Goal: Transaction & Acquisition: Purchase product/service

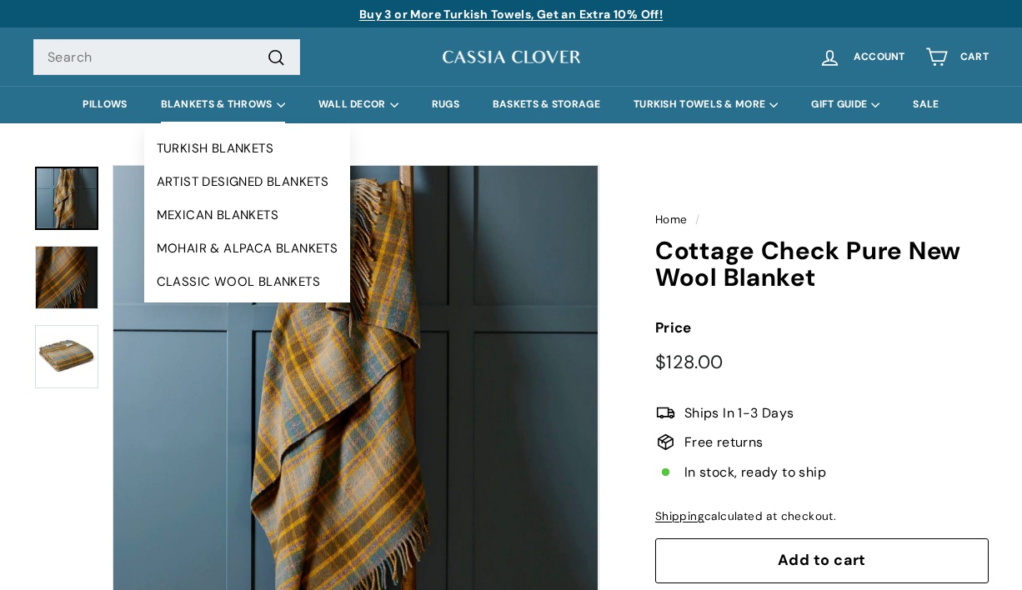
click at [223, 108] on summary "BLANKETS & THROWS" at bounding box center [223, 105] width 158 height 38
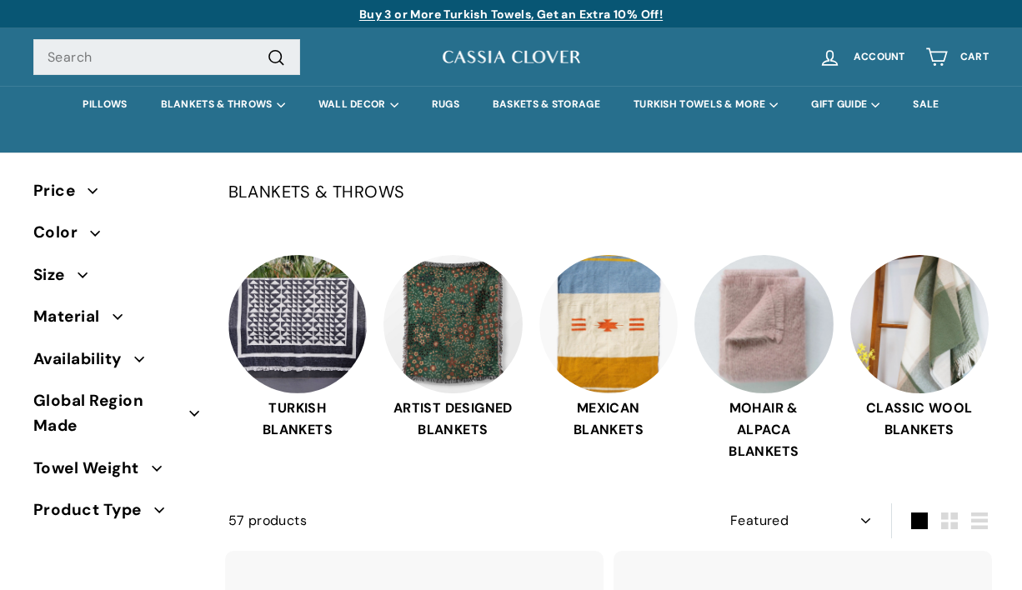
select select "manual"
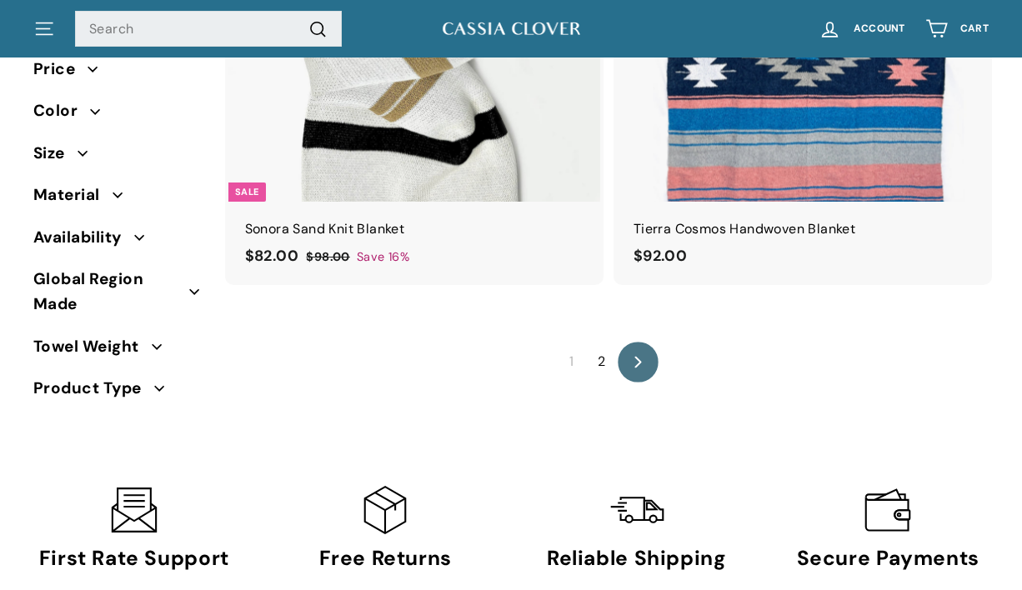
scroll to position [9790, 0]
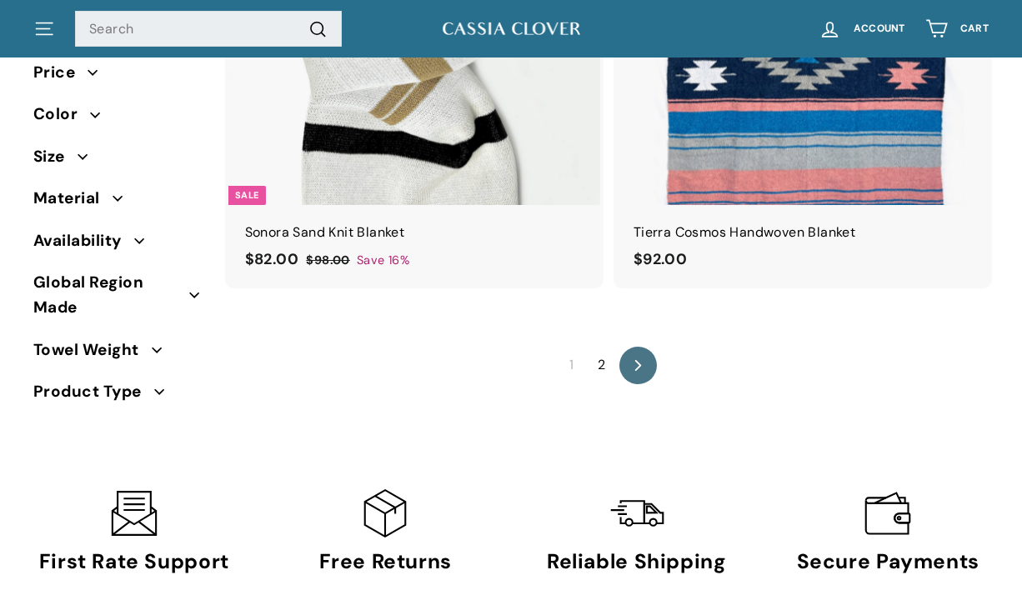
click at [605, 352] on link "2" at bounding box center [602, 365] width 28 height 27
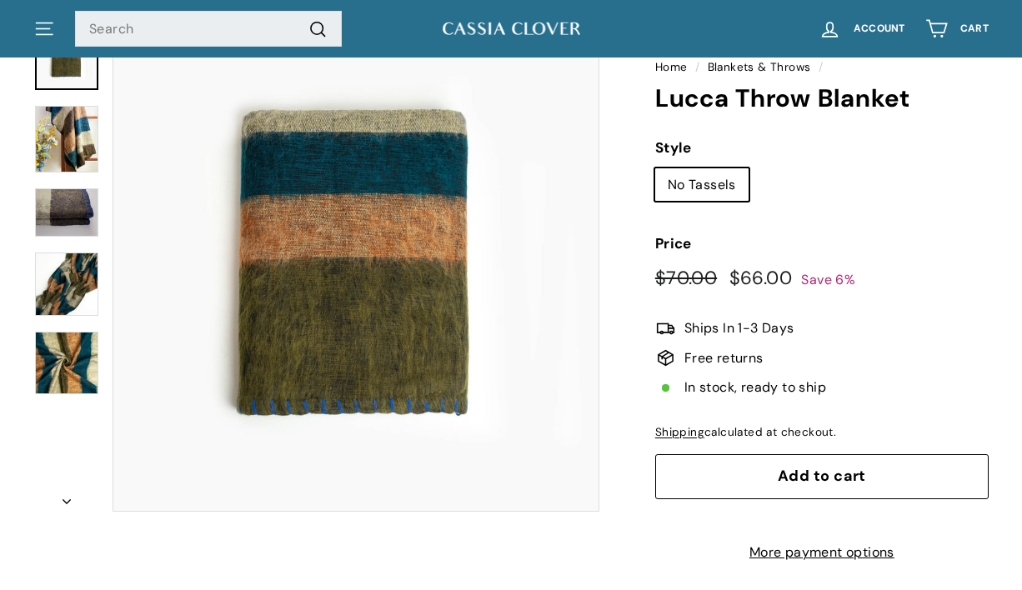
scroll to position [153, 0]
click at [433, 345] on button "Zoom" at bounding box center [355, 268] width 485 height 485
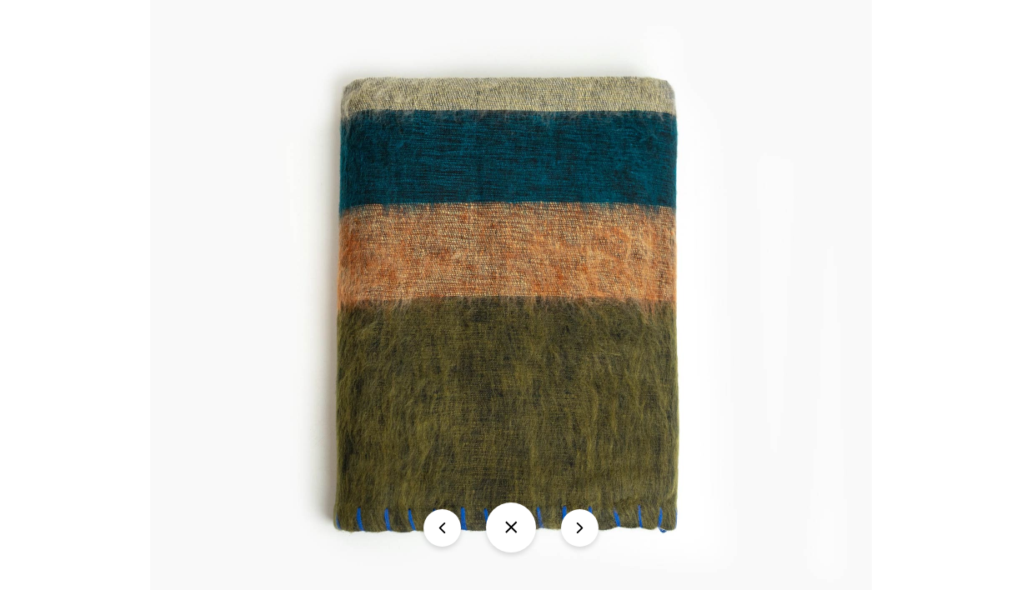
click at [547, 348] on img at bounding box center [511, 313] width 722 height 722
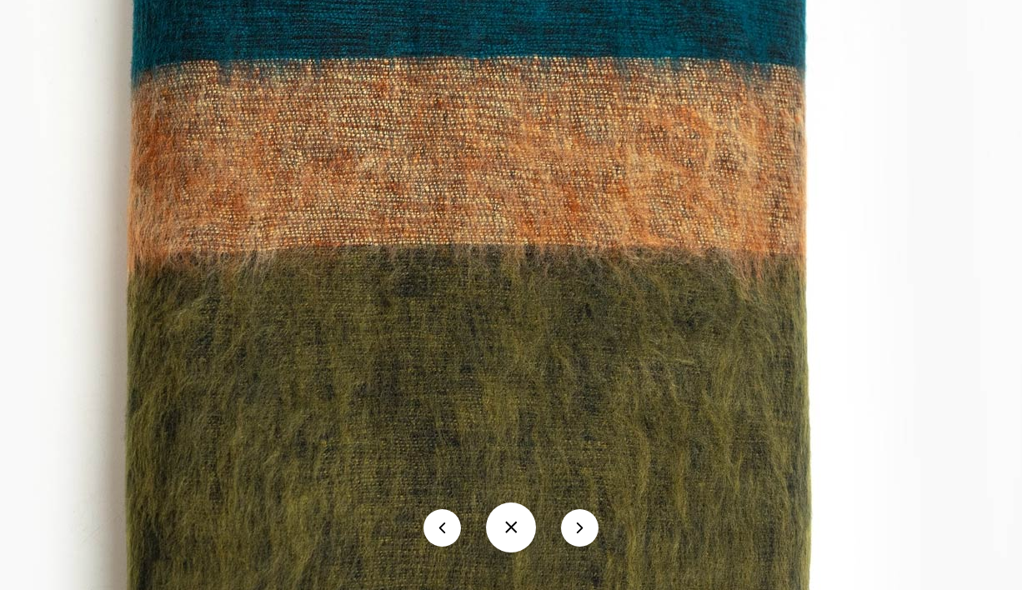
click at [547, 348] on img at bounding box center [475, 279] width 1444 height 1444
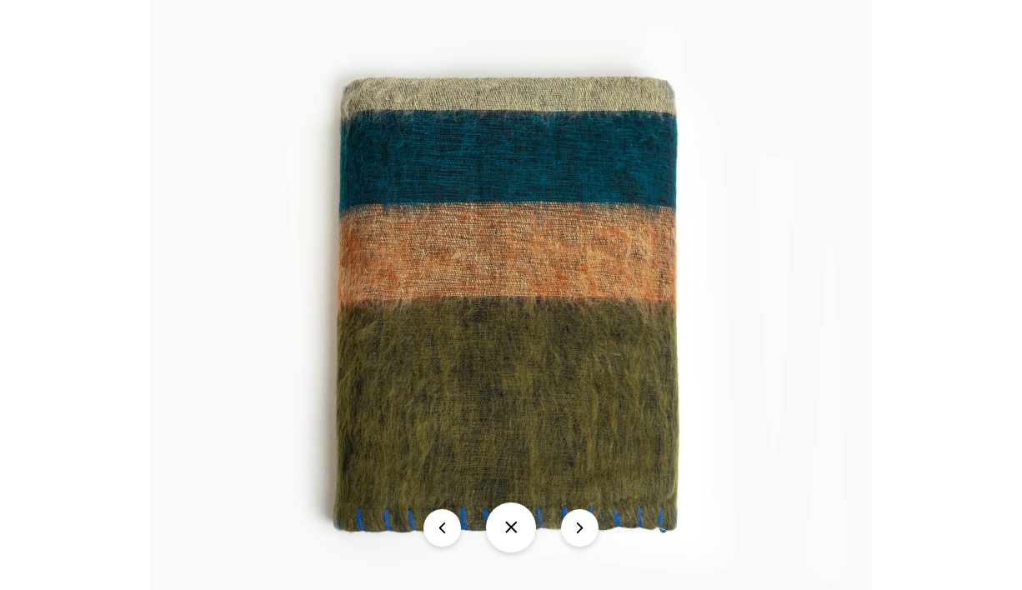
click at [820, 287] on img at bounding box center [511, 313] width 722 height 722
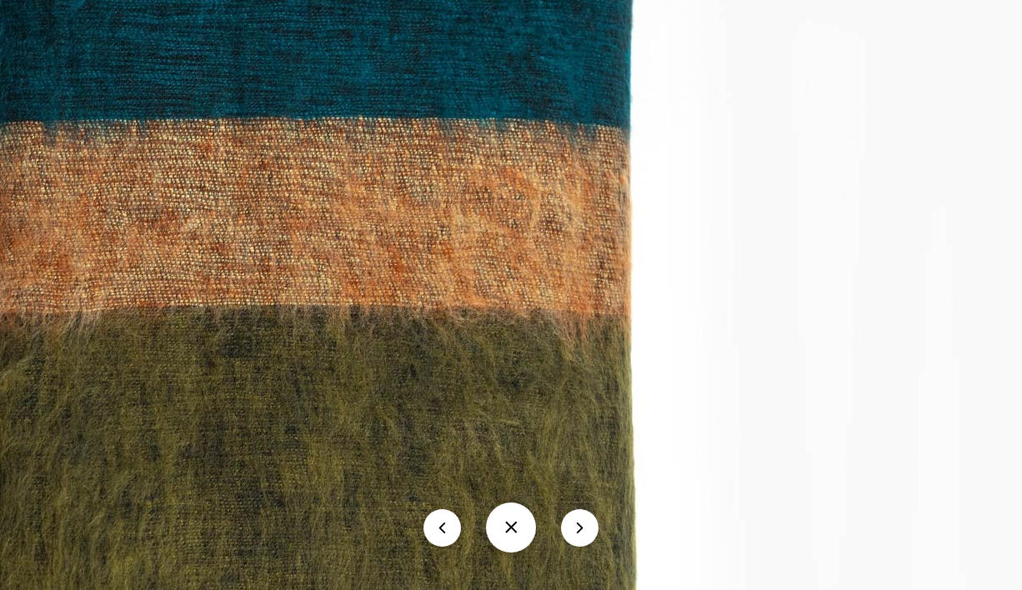
click at [557, 259] on img at bounding box center [300, 340] width 1444 height 1444
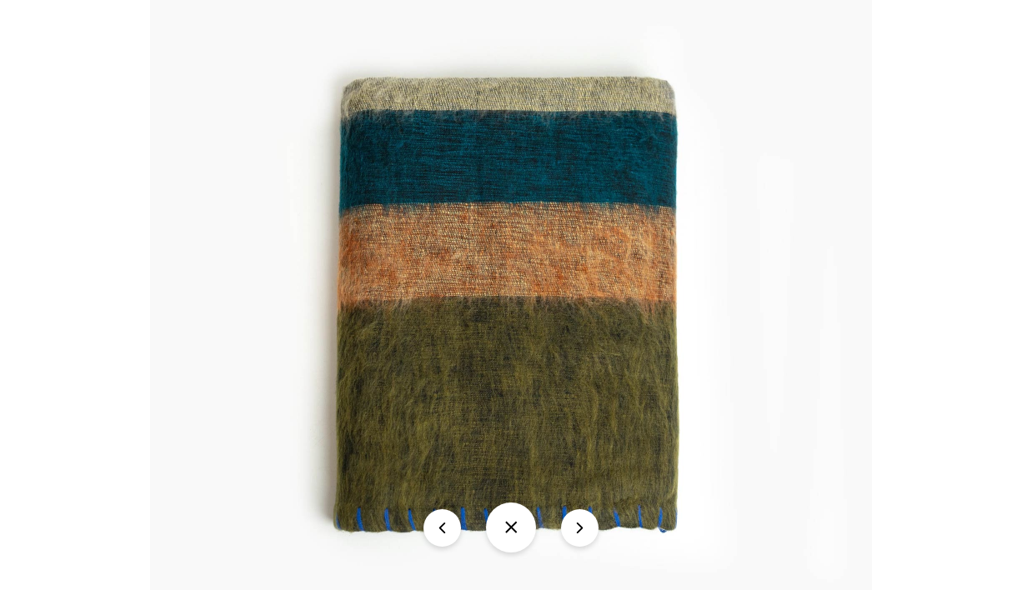
click at [580, 533] on button "icon-chevron" at bounding box center [580, 529] width 38 height 38
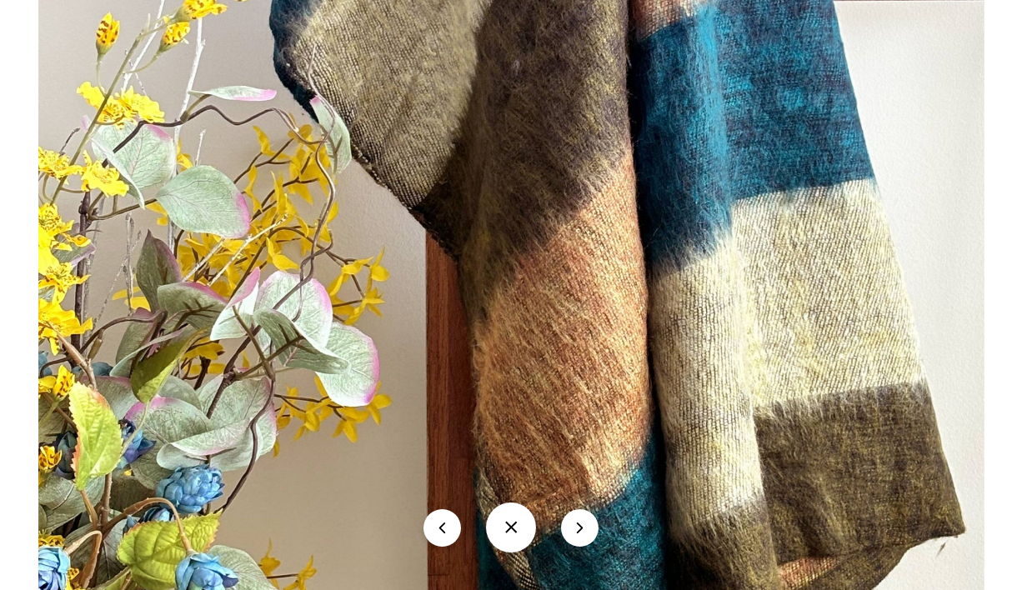
click at [580, 533] on button "icon-chevron" at bounding box center [580, 529] width 38 height 38
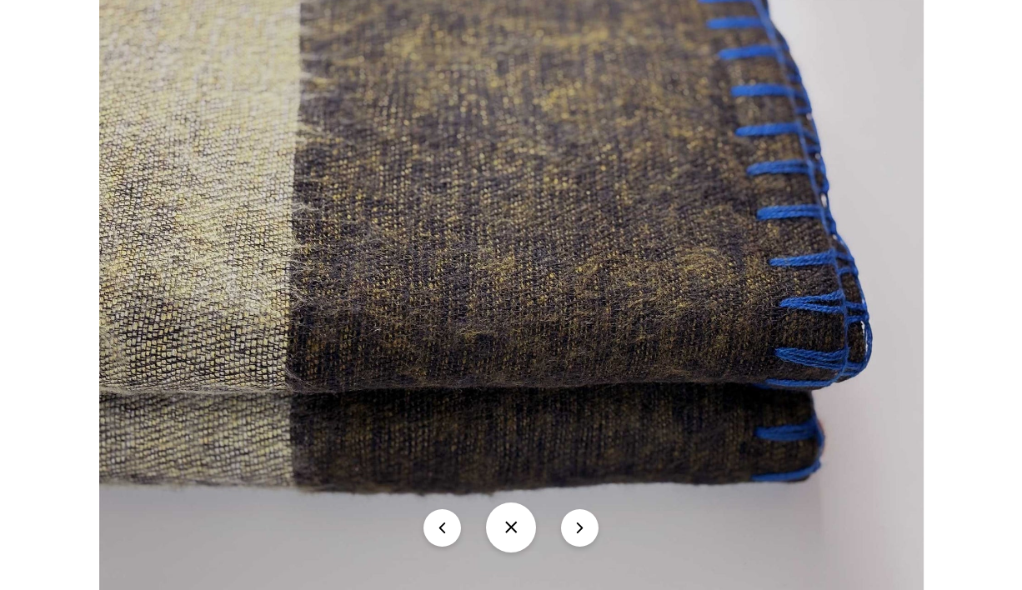
click at [580, 533] on button "icon-chevron" at bounding box center [580, 529] width 38 height 38
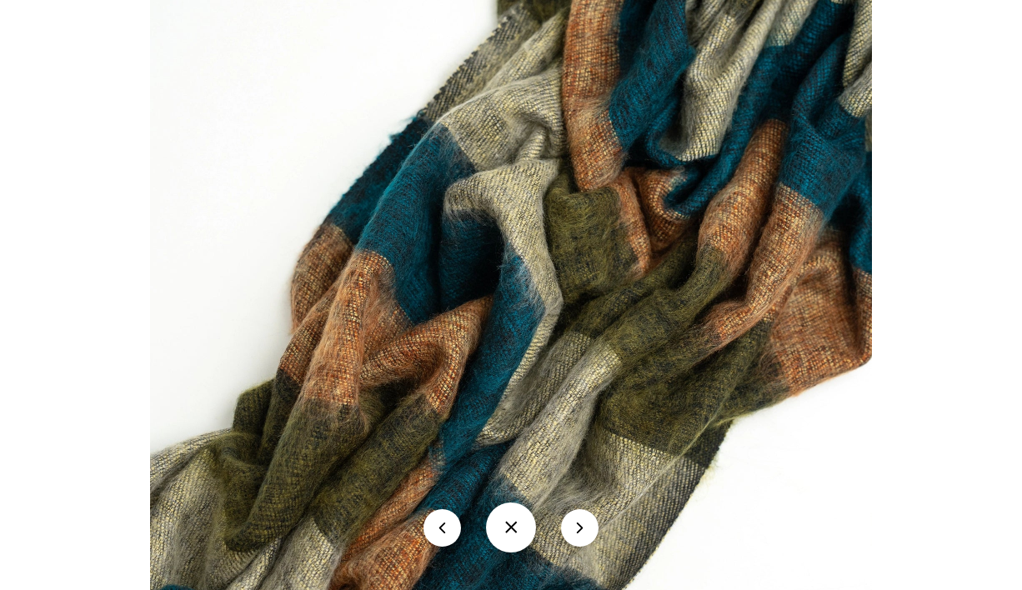
click at [580, 533] on button "icon-chevron" at bounding box center [580, 529] width 38 height 38
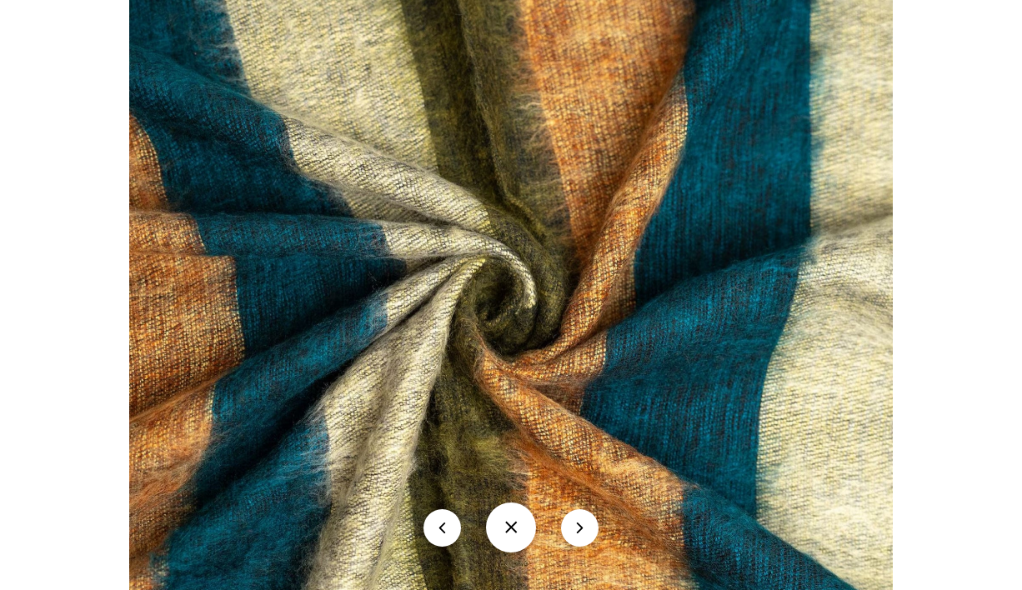
click at [580, 533] on button "icon-chevron" at bounding box center [580, 529] width 38 height 38
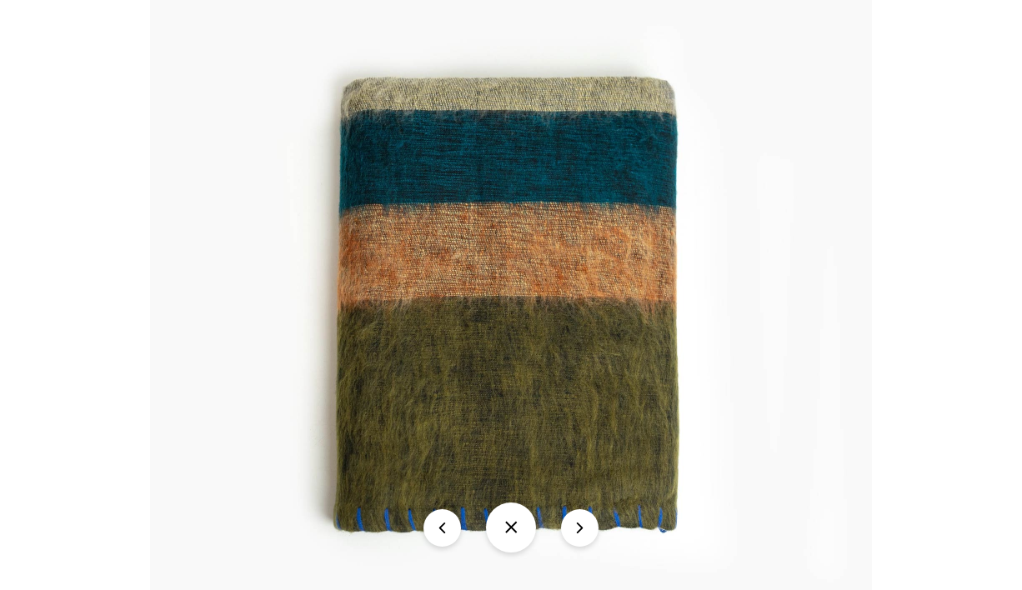
click at [580, 533] on button "icon-chevron" at bounding box center [580, 529] width 38 height 38
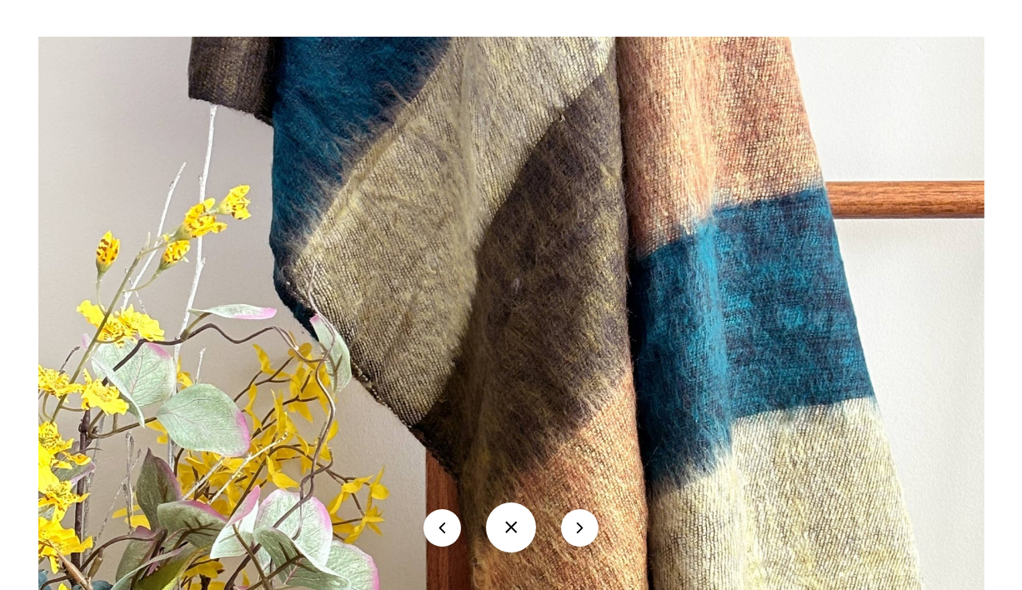
click at [842, 328] on img at bounding box center [511, 533] width 947 height 992
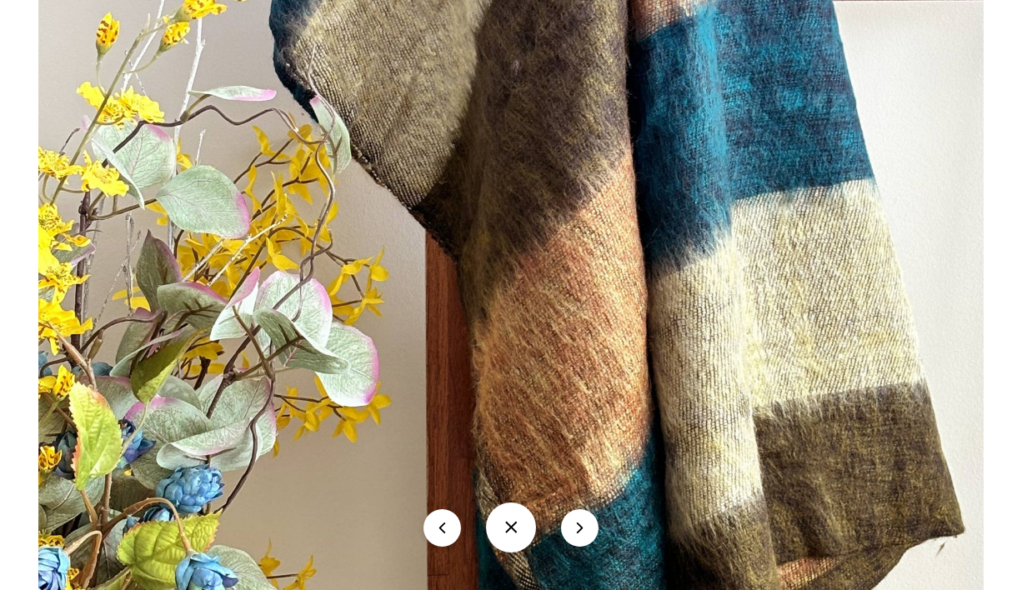
click at [499, 531] on button at bounding box center [511, 528] width 50 height 50
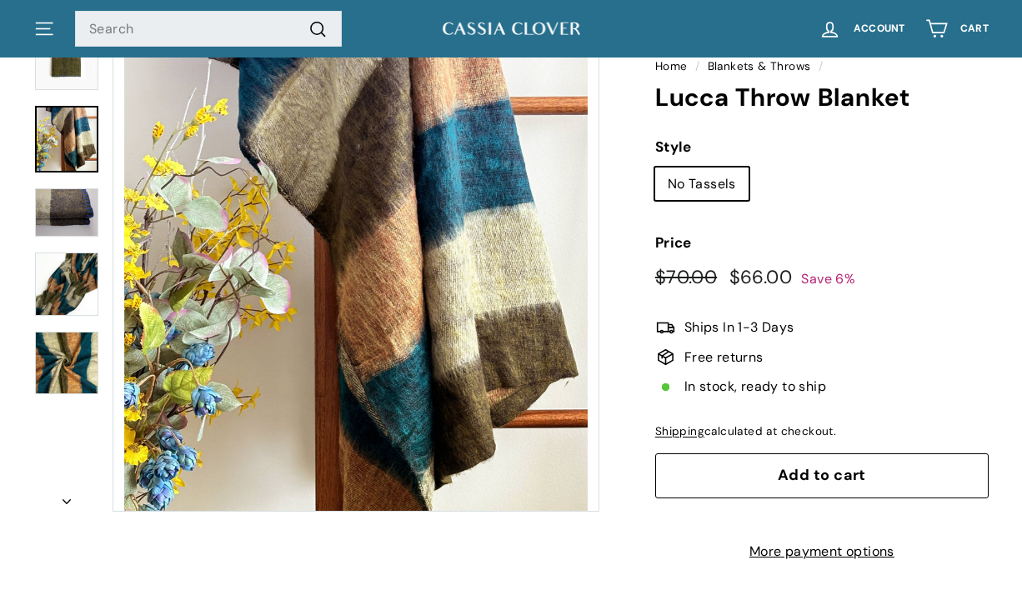
click at [816, 457] on button "Add to cart" at bounding box center [822, 476] width 334 height 45
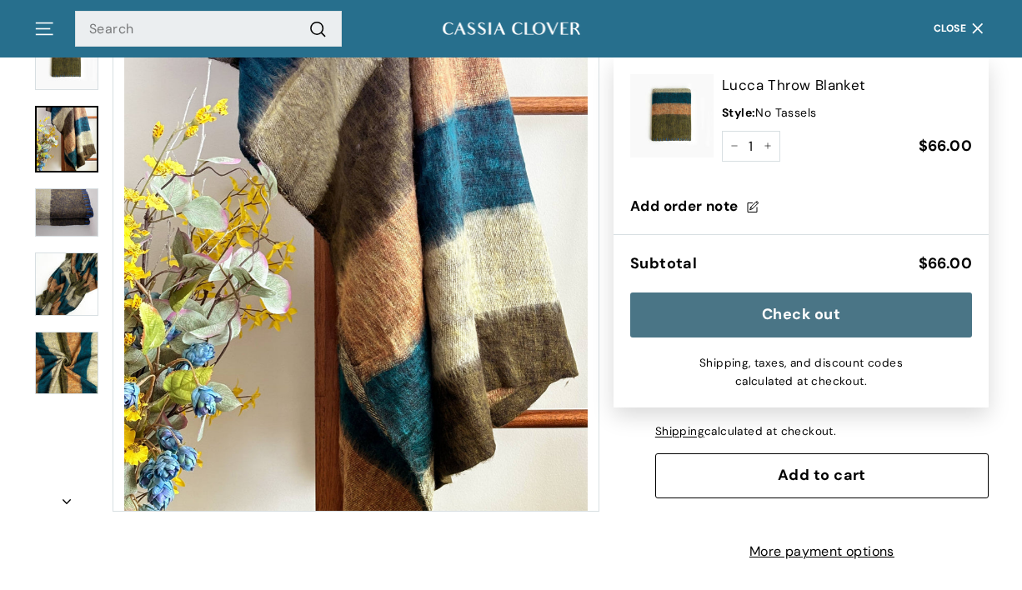
click at [970, 23] on icon "button" at bounding box center [978, 29] width 23 height 23
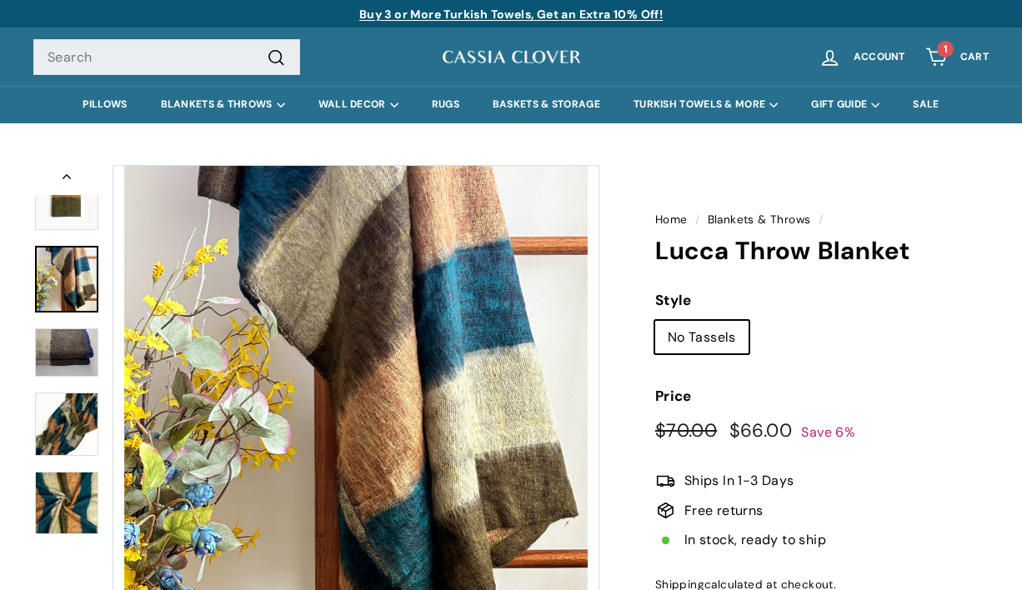
scroll to position [0, 0]
click at [105, 104] on link "PILLOWS" at bounding box center [105, 105] width 78 height 38
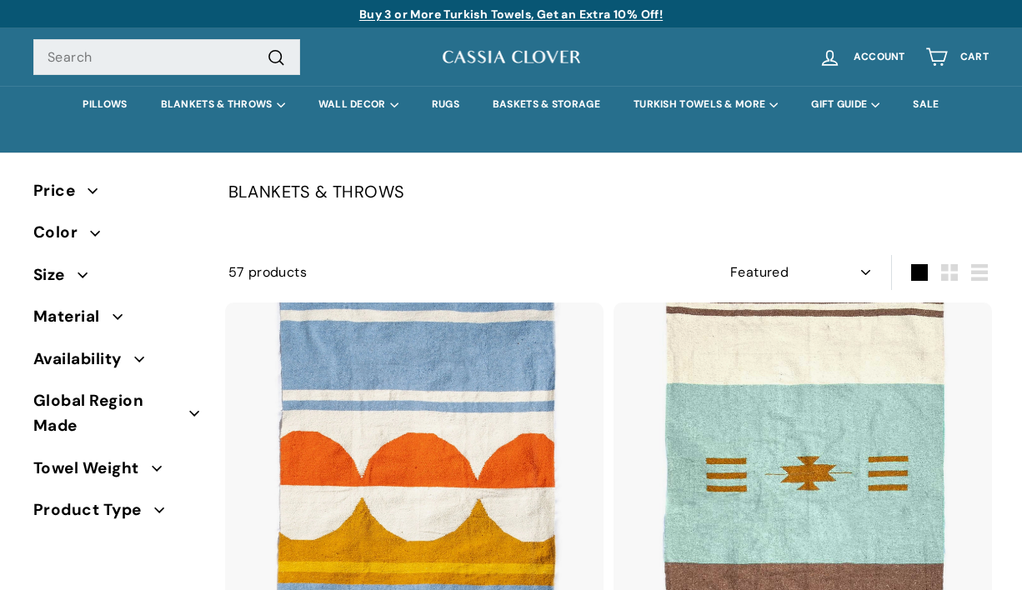
select select "manual"
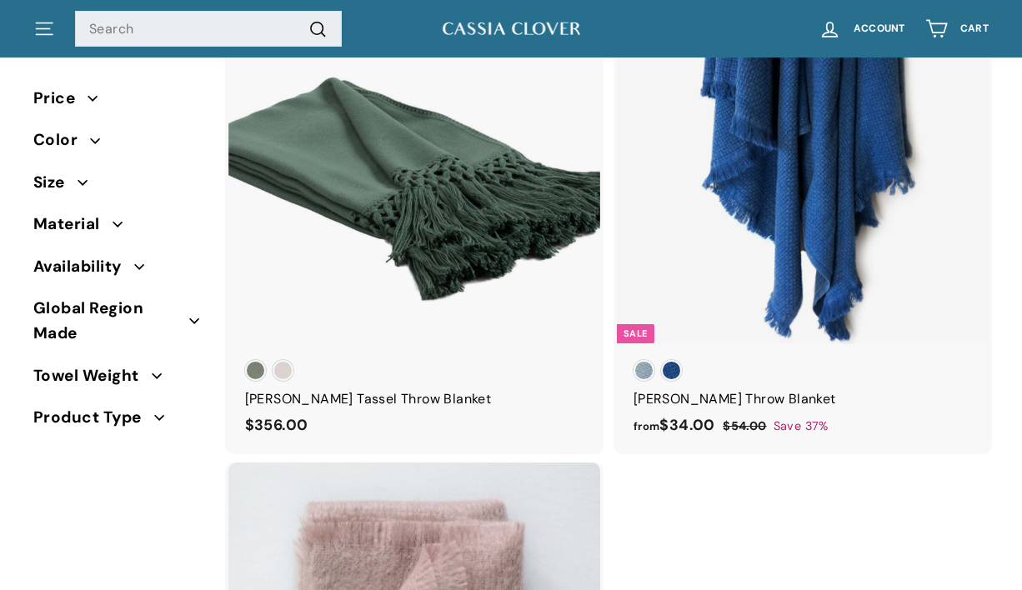
scroll to position [4098, 0]
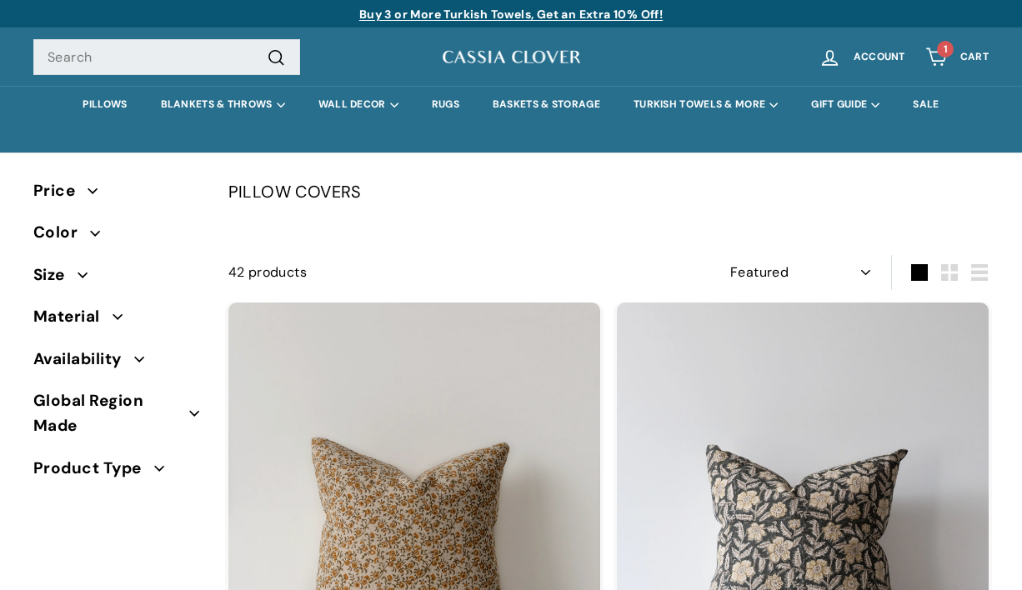
select select "manual"
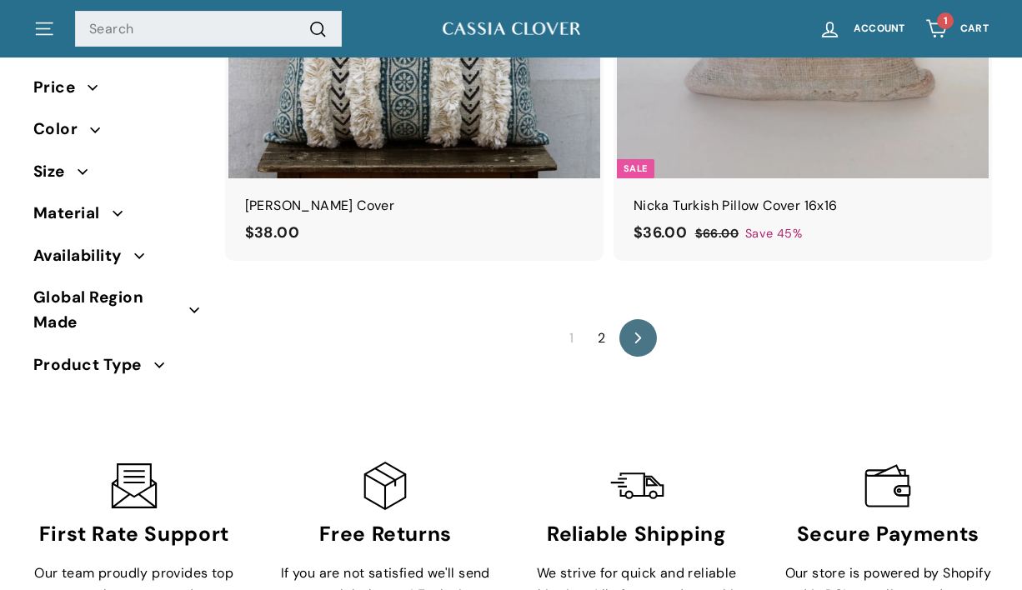
scroll to position [9303, 0]
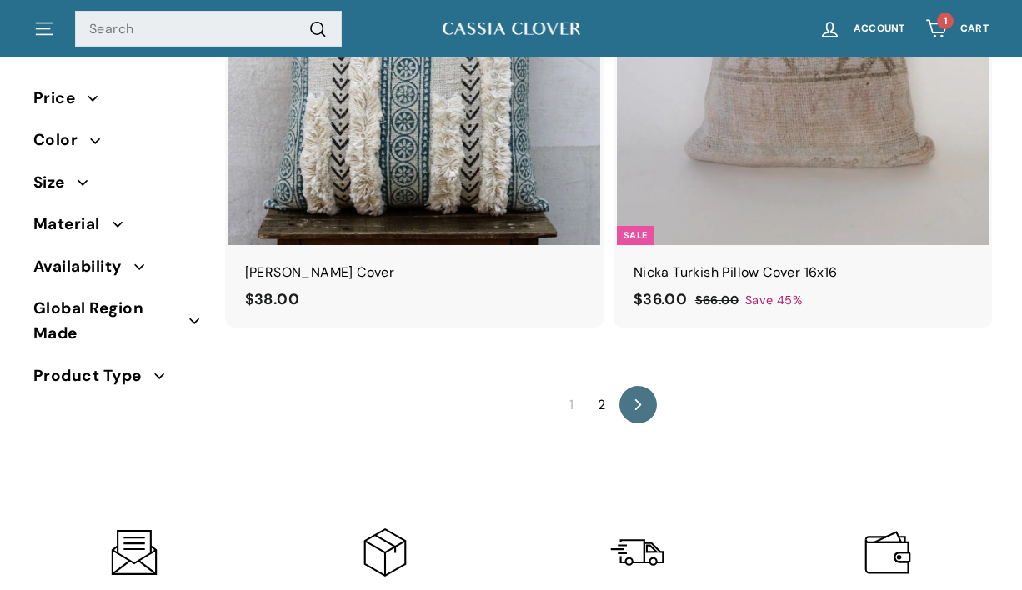
click at [595, 392] on link "2" at bounding box center [602, 405] width 28 height 27
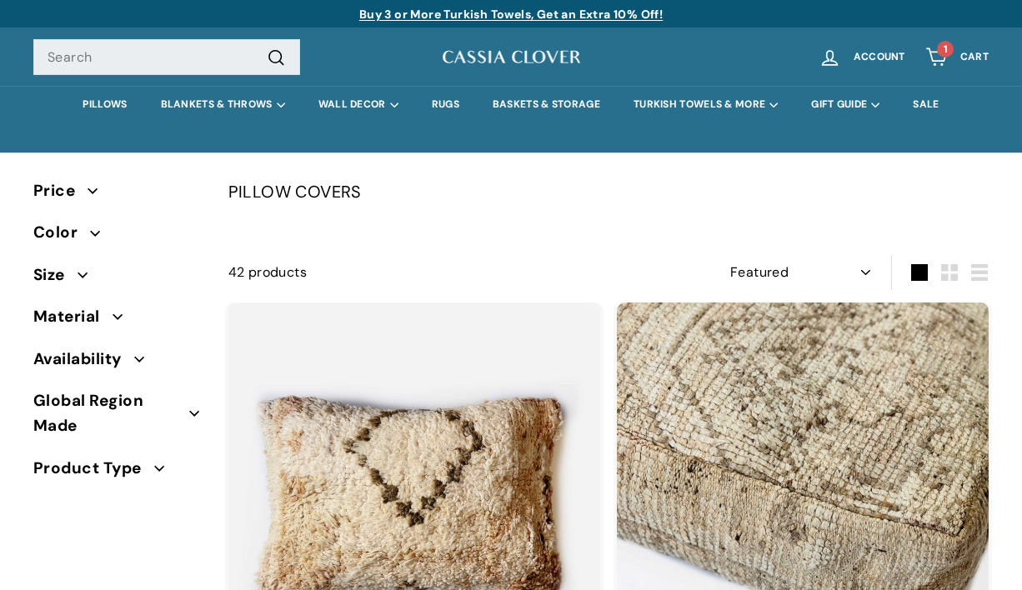
select select "manual"
click at [965, 58] on span "Cart" at bounding box center [975, 57] width 28 height 11
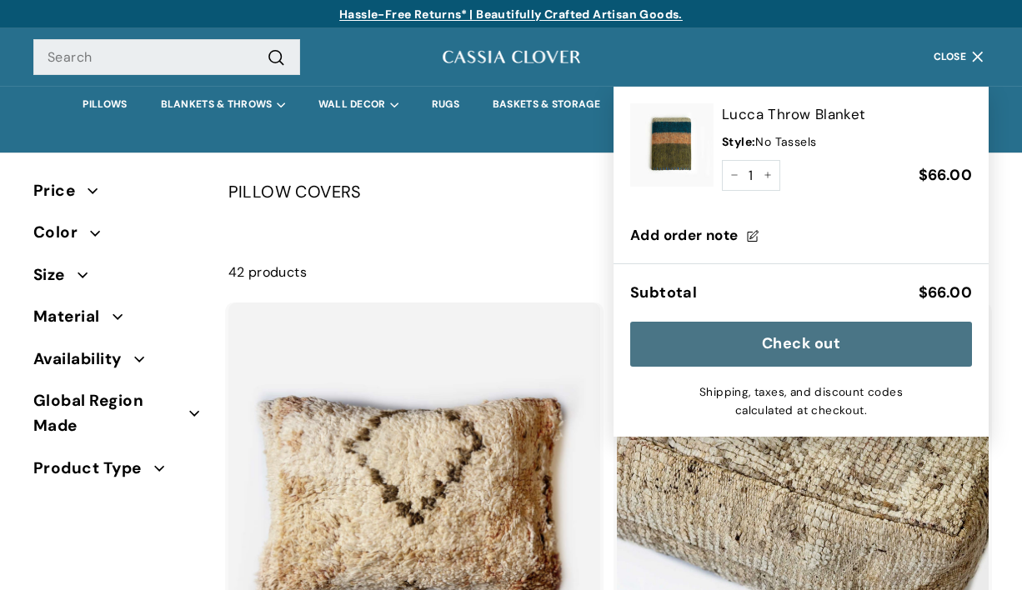
click at [741, 339] on button "Check out" at bounding box center [801, 344] width 342 height 45
